Goal: Task Accomplishment & Management: Use online tool/utility

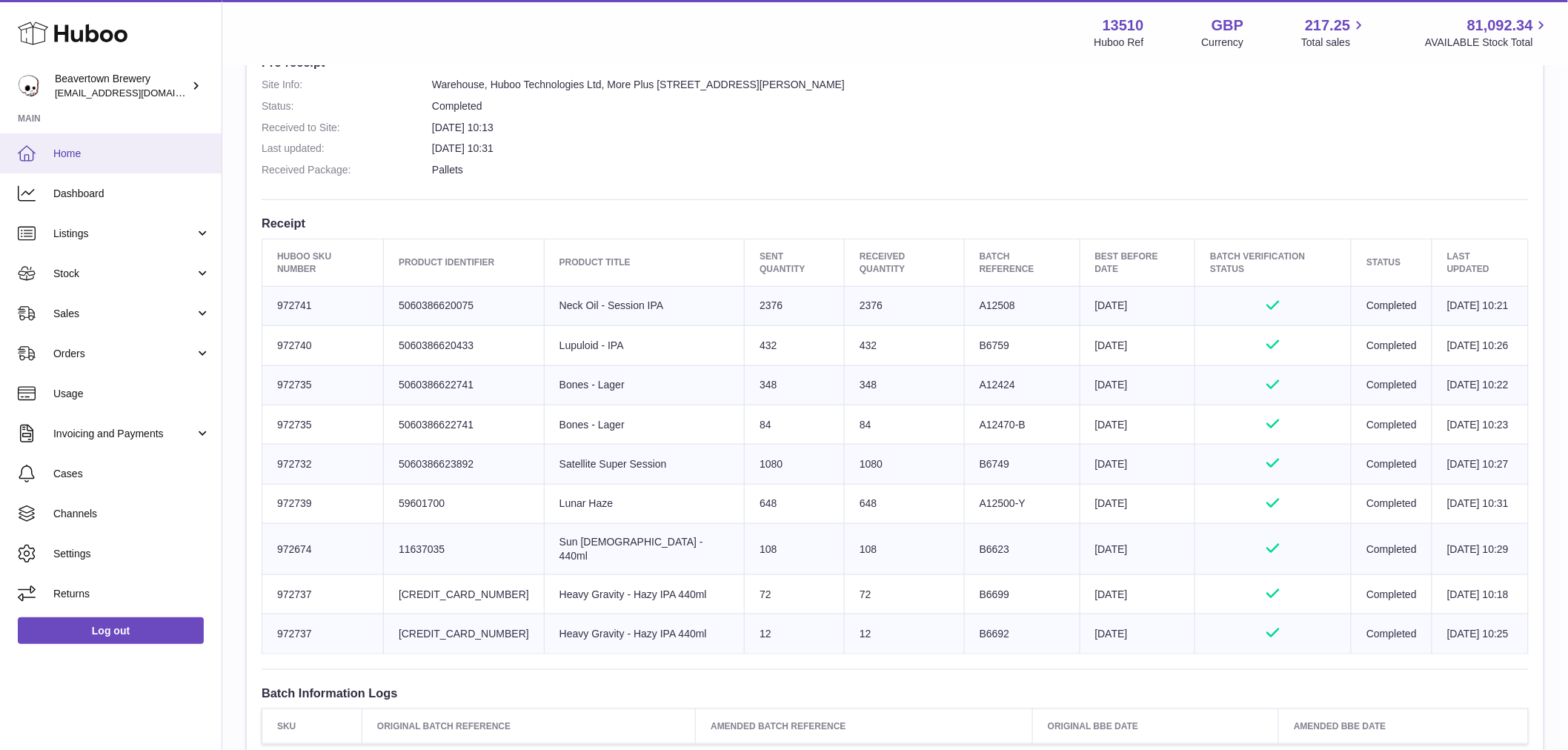
drag, startPoint x: 100, startPoint y: 153, endPoint x: 92, endPoint y: 157, distance: 8.9
click at [99, 153] on span "Home" at bounding box center [131, 154] width 157 height 14
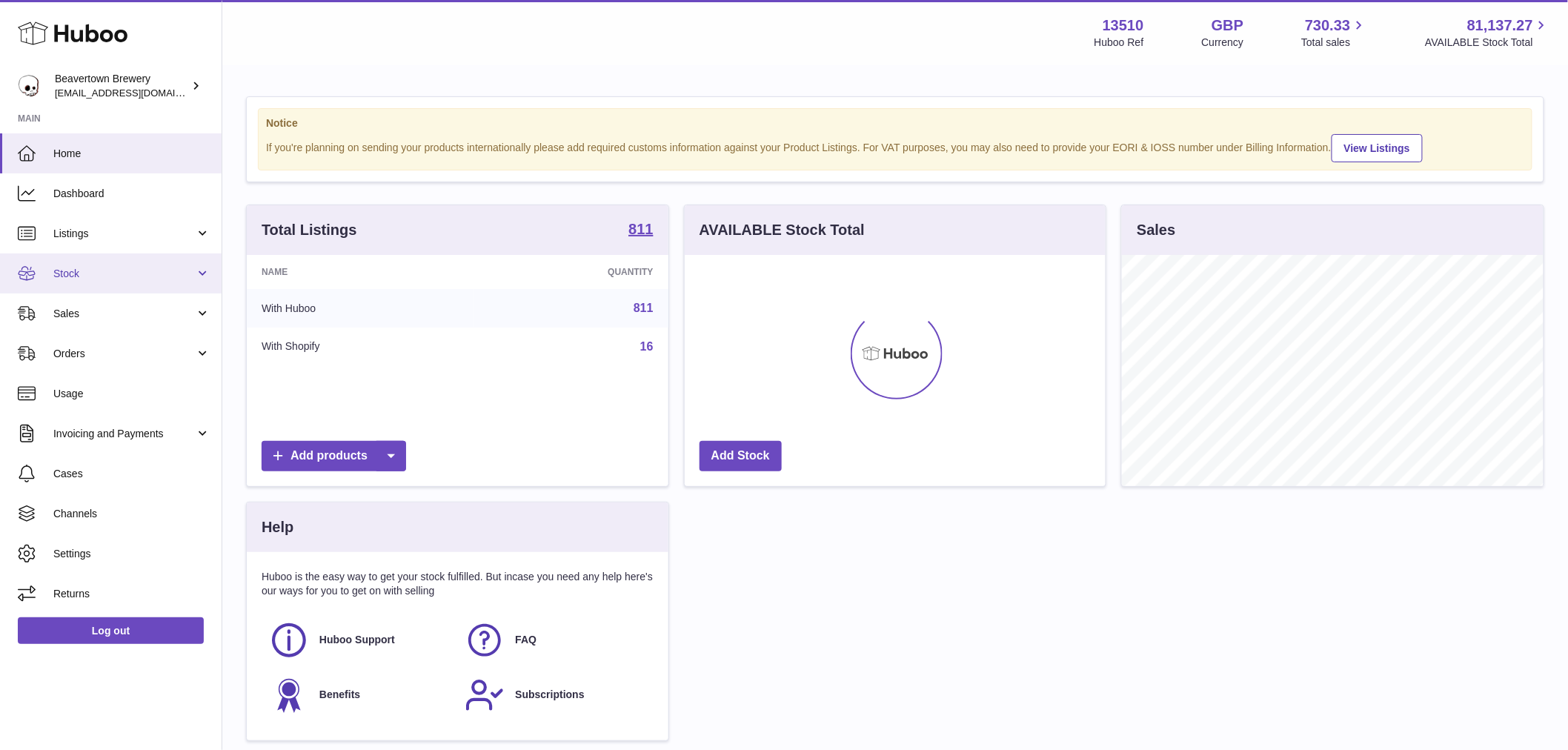
scroll to position [232, 421]
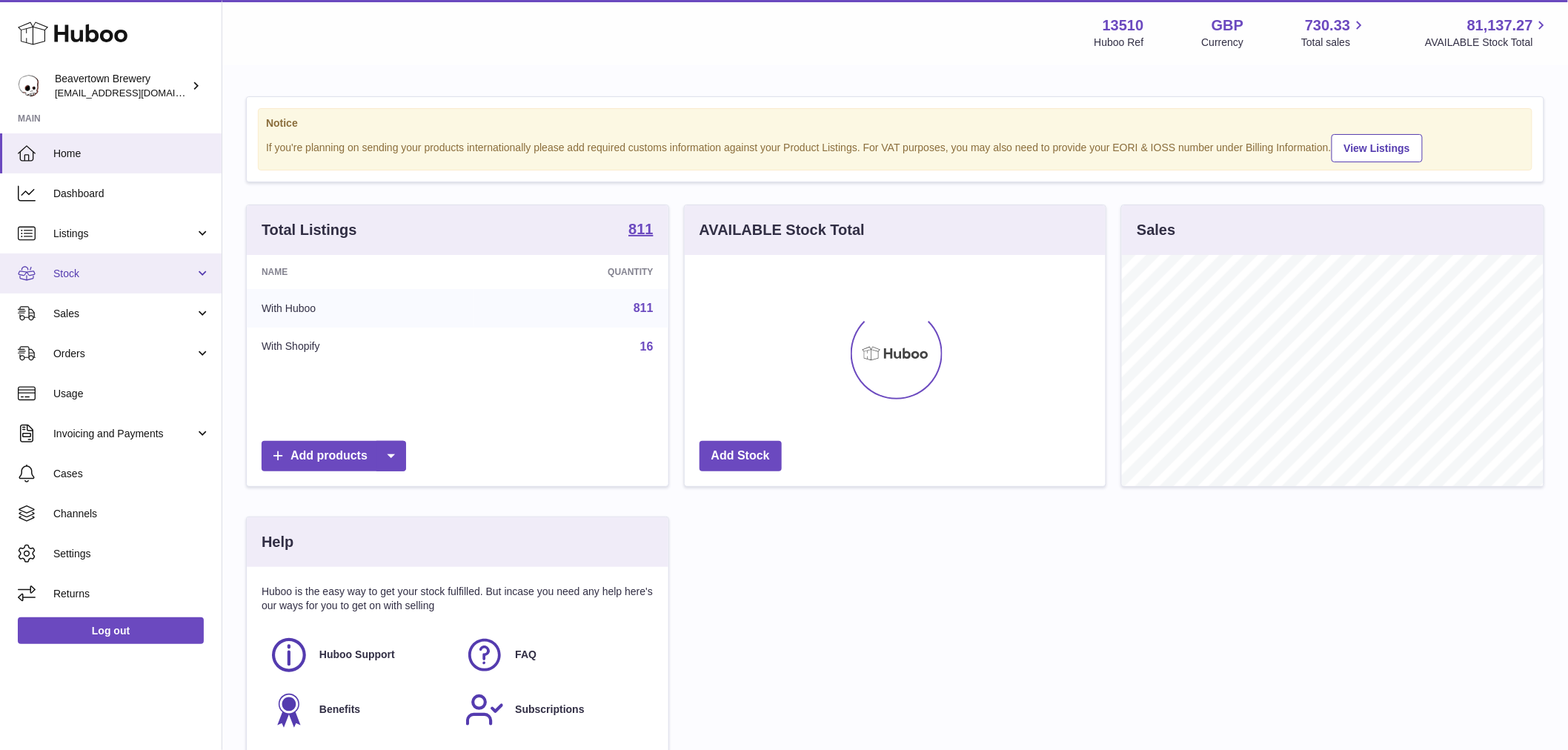
click at [104, 271] on span "Stock" at bounding box center [124, 274] width 142 height 14
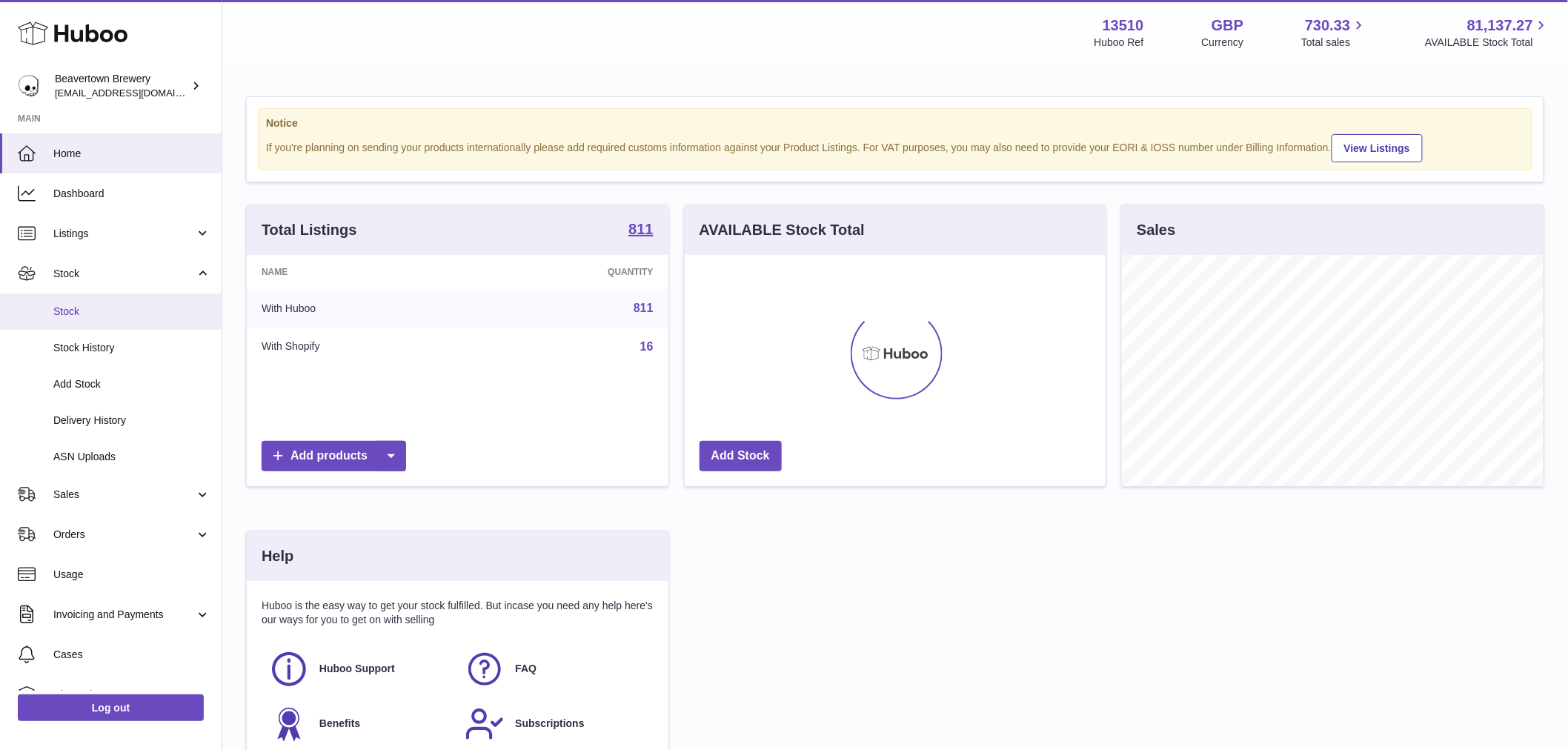
click at [98, 302] on link "Stock" at bounding box center [111, 311] width 221 height 36
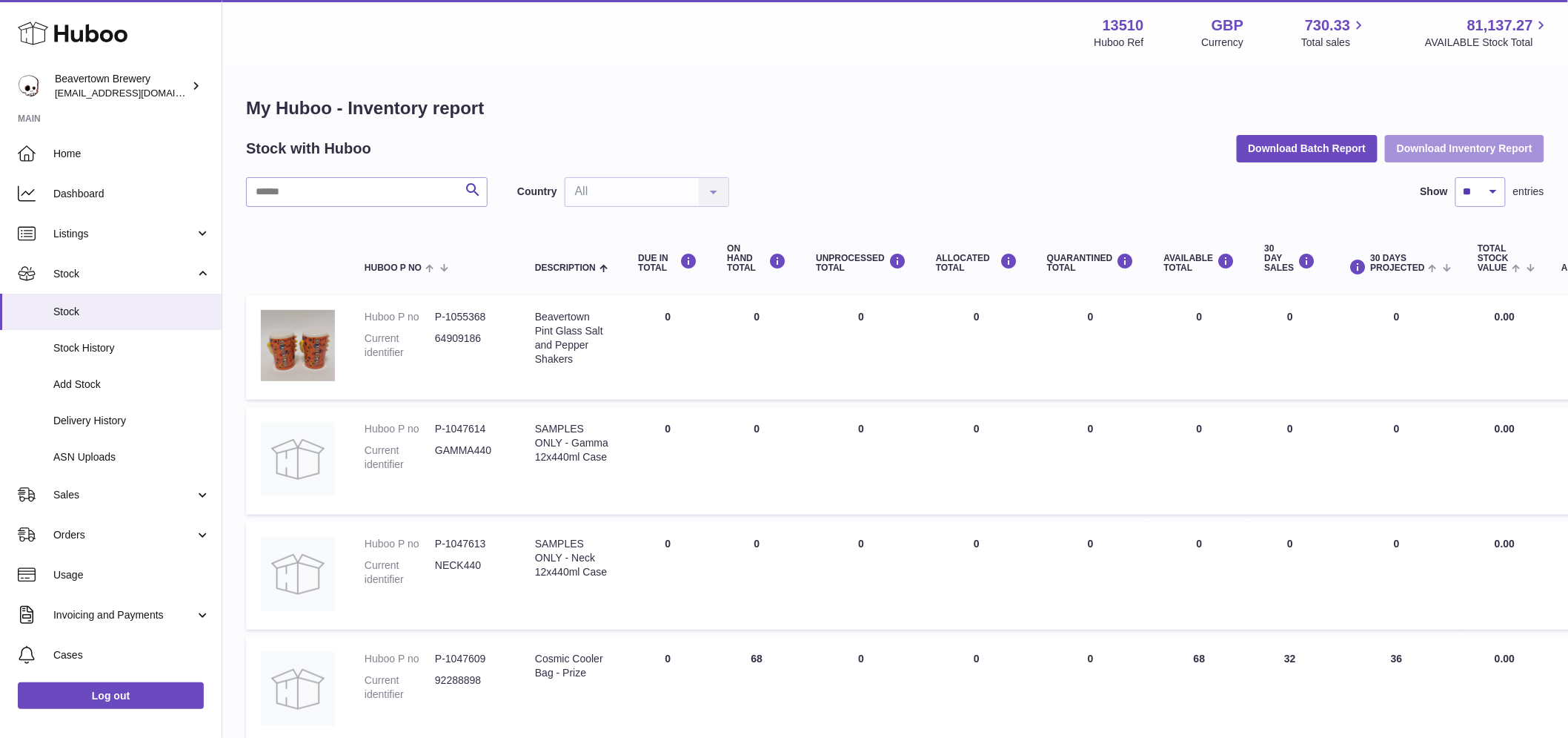
click at [1413, 143] on button "Download Inventory Report" at bounding box center [1465, 148] width 160 height 27
